Goal: Check status: Check status

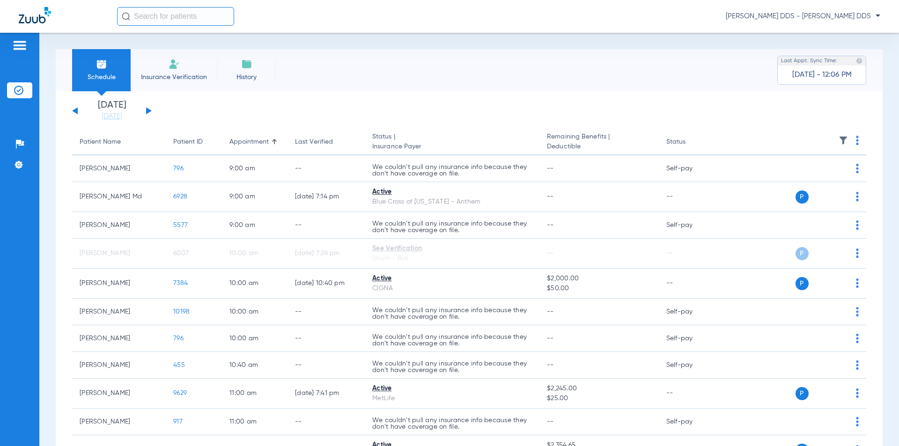
drag, startPoint x: 69, startPoint y: 111, endPoint x: 77, endPoint y: 106, distance: 8.8
click at [77, 106] on div "[DATE] [DATE] [DATE] [DATE] [DATE] [DATE] [DATE] [DATE] [DATE] [DATE] [DATE] [D…" at bounding box center [112, 111] width 80 height 21
click at [79, 110] on div "[DATE] [DATE] [DATE] [DATE] [DATE] [DATE] [DATE] [DATE] [DATE] [DATE] [DATE] [D…" at bounding box center [112, 111] width 80 height 21
click at [73, 111] on button at bounding box center [75, 110] width 6 height 7
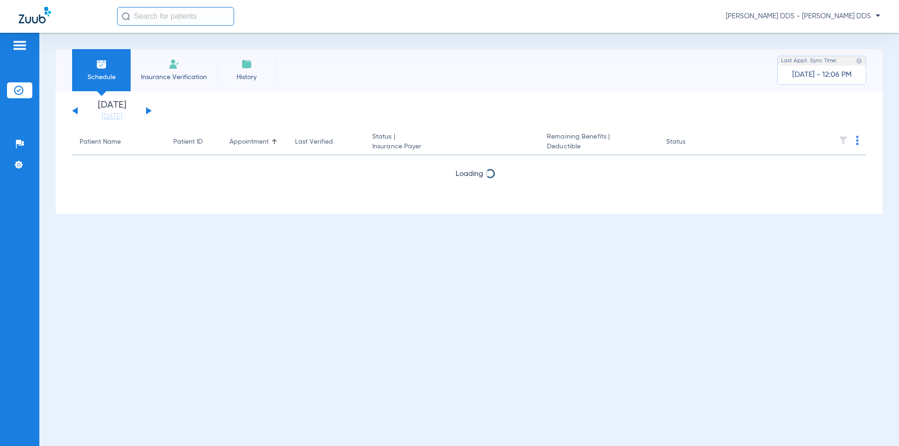
click at [73, 111] on button at bounding box center [75, 110] width 6 height 7
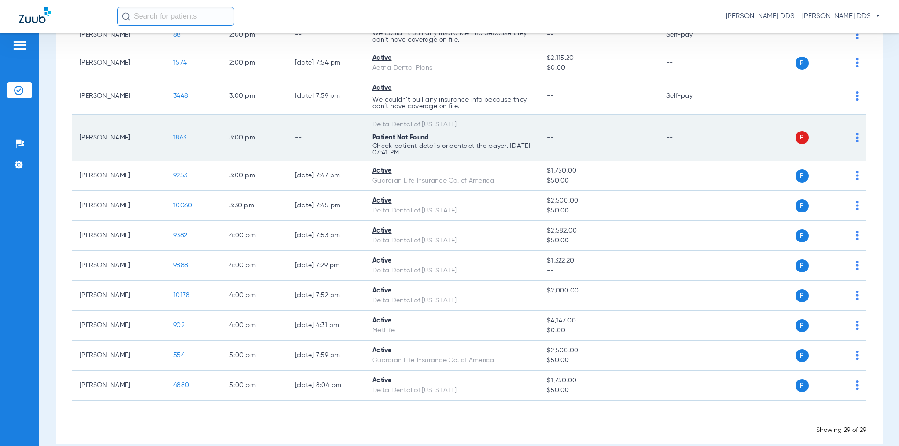
scroll to position [674, 0]
